Goal: Find contact information: Find contact information

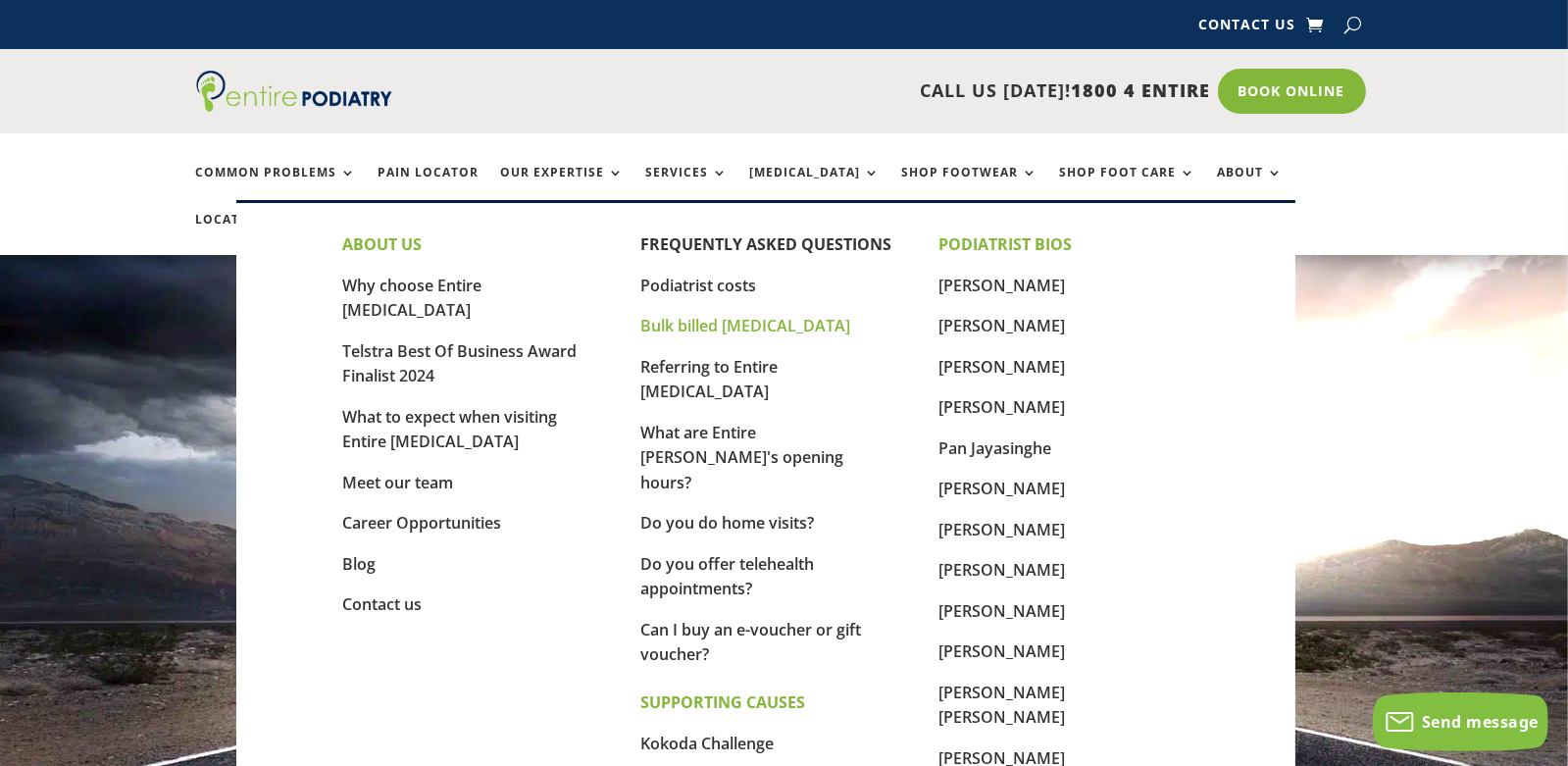
click at [732, 331] on link "Bulk billed [MEDICAL_DATA]" at bounding box center [745, 326] width 210 height 22
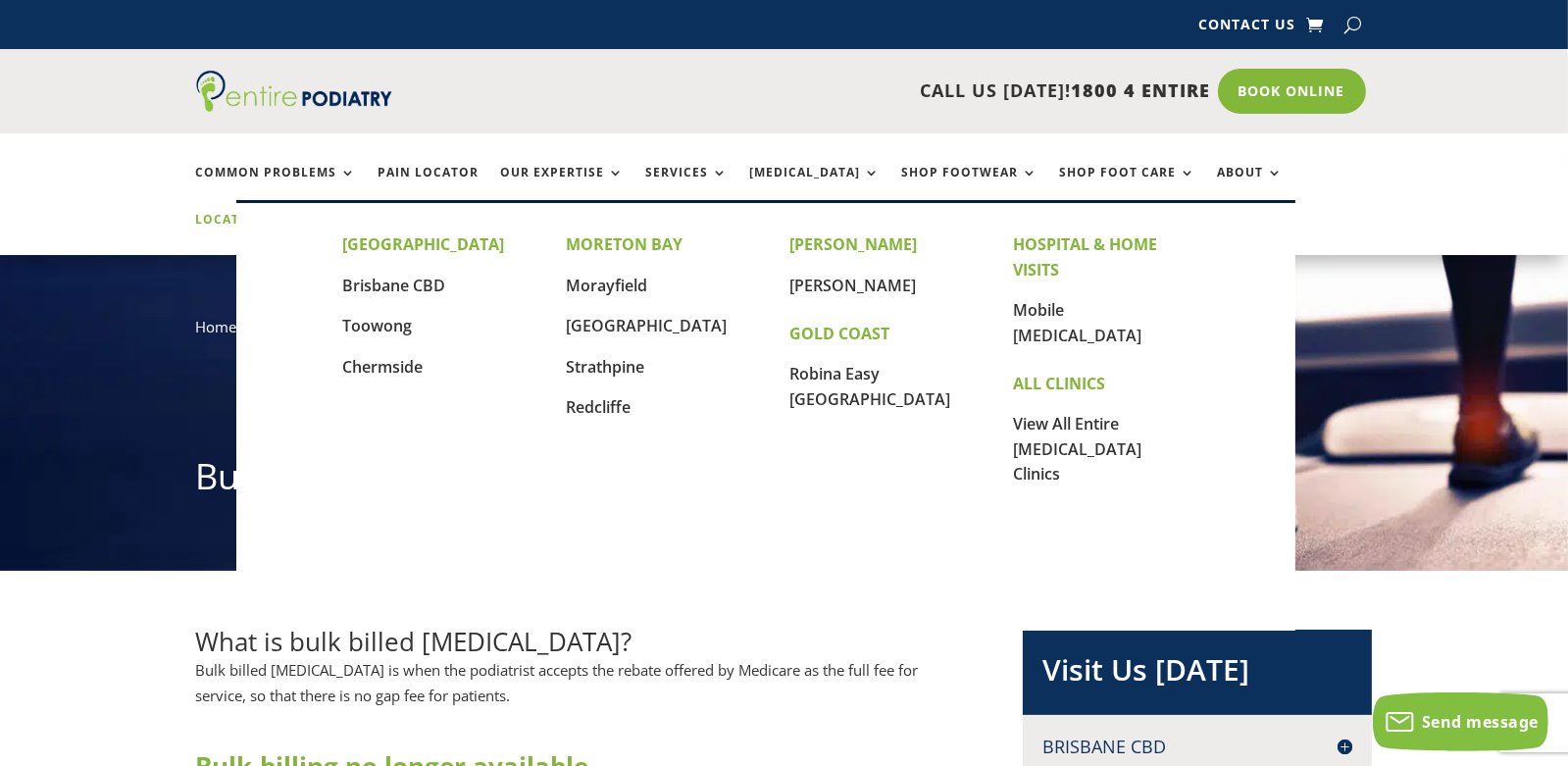
click at [294, 213] on link "Locations" at bounding box center [244, 234] width 98 height 43
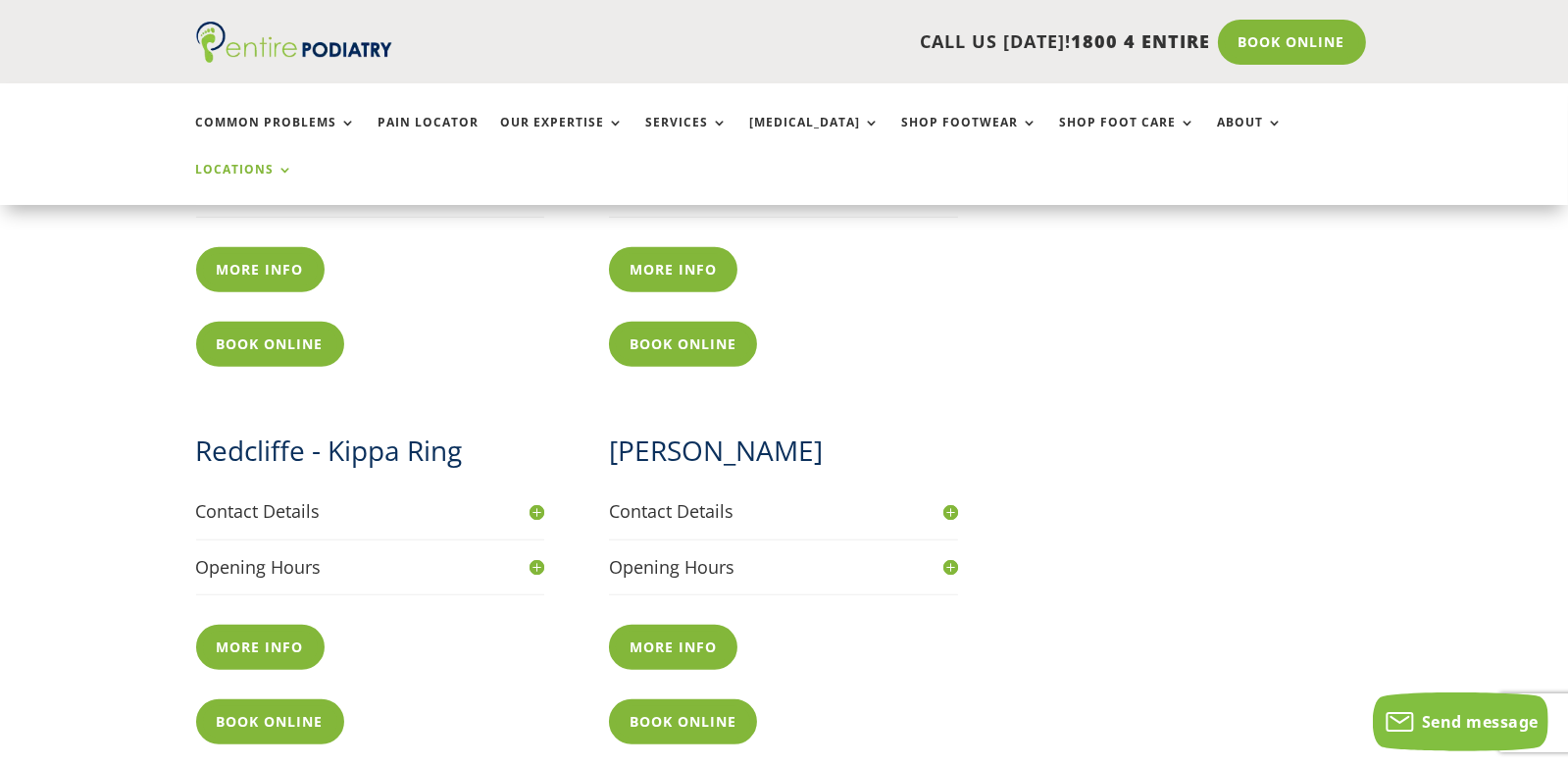
scroll to position [1723, 0]
click at [703, 501] on h4 "Contact Details" at bounding box center [784, 513] width 349 height 25
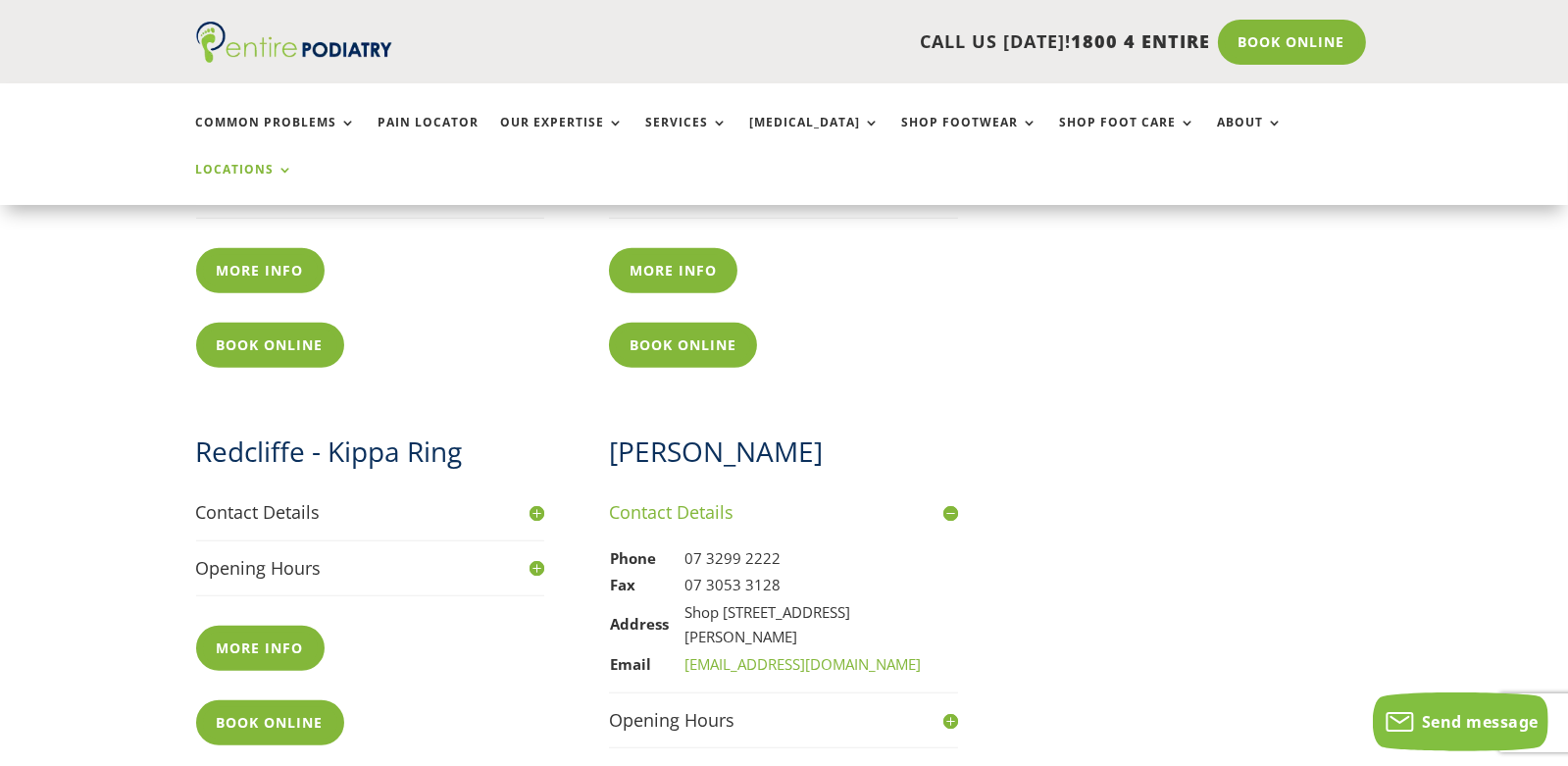
drag, startPoint x: 918, startPoint y: 586, endPoint x: 600, endPoint y: 454, distance: 344.3
click at [600, 454] on div "Redcliffe - Kippa Ring Contact Details Phone 07 3889 5551 Fax 07 3053 3128 Addr…" at bounding box center [577, 664] width 763 height 529
copy table "Phone 07 3299 2222 Fax 07 3053 3128 Address Shop 1, 1 Wembley Road, Logan Centr…"
